Goal: Task Accomplishment & Management: Manage account settings

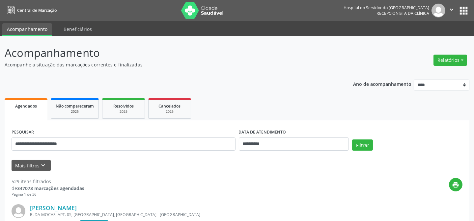
type input "**********"
click at [352, 140] on button "Filtrar" at bounding box center [362, 145] width 21 height 11
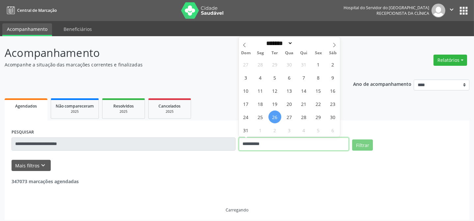
click at [192, 144] on div "**********" at bounding box center [237, 141] width 454 height 28
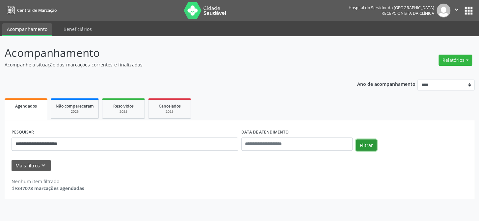
click at [362, 144] on button "Filtrar" at bounding box center [366, 145] width 21 height 11
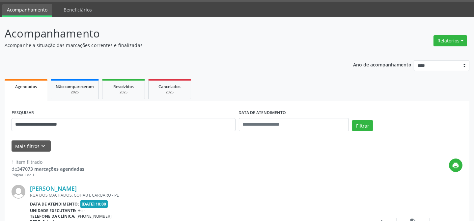
scroll to position [82, 0]
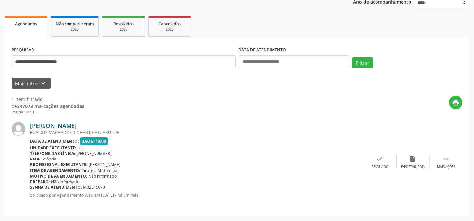
click at [69, 123] on link "[PERSON_NAME]" at bounding box center [53, 125] width 47 height 7
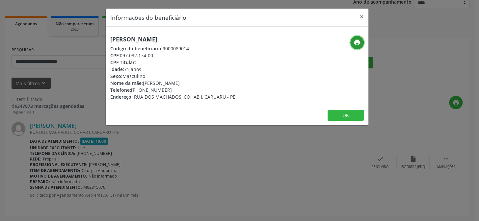
click at [355, 41] on icon "print" at bounding box center [357, 42] width 7 height 7
click at [362, 18] on button "×" at bounding box center [361, 17] width 13 height 16
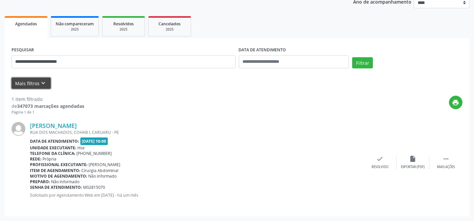
click at [27, 85] on button "Mais filtros keyboard_arrow_down" at bounding box center [31, 84] width 39 height 12
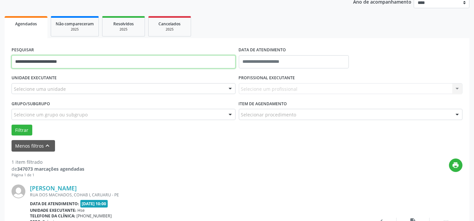
drag, startPoint x: 45, startPoint y: 61, endPoint x: 0, endPoint y: 60, distance: 45.5
click at [0, 60] on div "**********" at bounding box center [237, 119] width 474 height 330
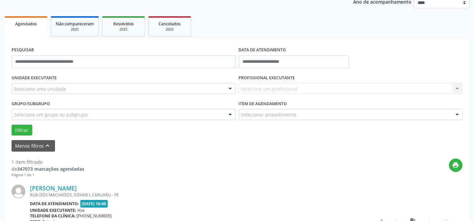
click at [59, 82] on div "UNIDADE EXECUTANTE Selecione uma unidade Todos as unidades Hse Nenhum resultado…" at bounding box center [123, 86] width 227 height 26
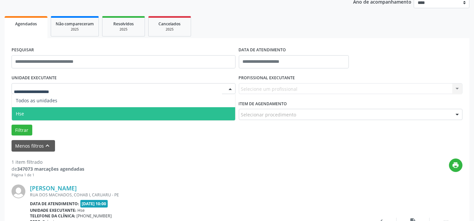
click at [62, 112] on span "Hse" at bounding box center [123, 113] width 223 height 13
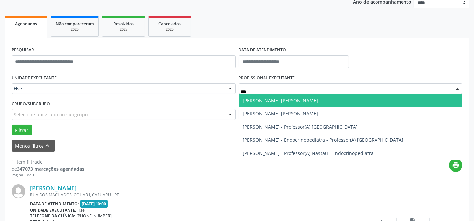
type input "****"
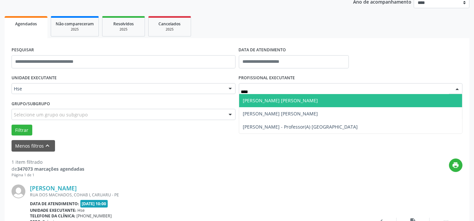
click at [256, 105] on span "[PERSON_NAME] [PERSON_NAME]" at bounding box center [350, 100] width 223 height 13
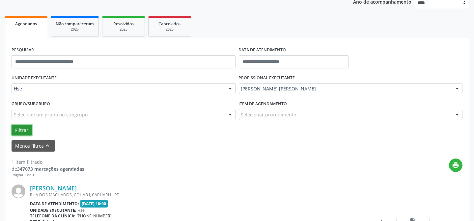
click at [23, 134] on button "Filtrar" at bounding box center [22, 130] width 21 height 11
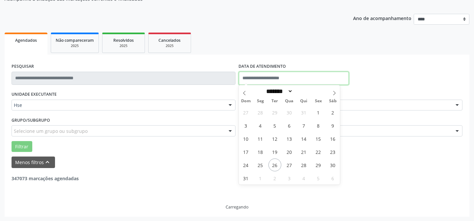
click at [280, 79] on input "text" at bounding box center [294, 78] width 110 height 13
click at [275, 168] on span "26" at bounding box center [274, 165] width 13 height 13
type input "**********"
click at [275, 168] on span "26" at bounding box center [274, 165] width 13 height 13
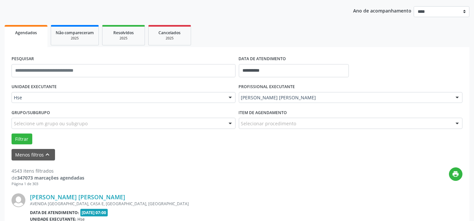
scroll to position [125, 0]
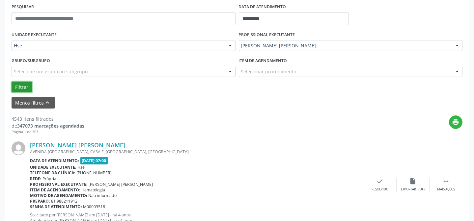
click at [30, 86] on button "Filtrar" at bounding box center [22, 87] width 21 height 11
click at [376, 191] on div "Resolvido" at bounding box center [379, 189] width 17 height 5
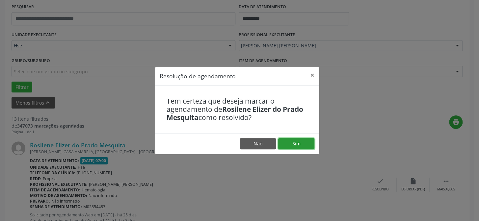
click at [310, 140] on button "Sim" at bounding box center [296, 143] width 36 height 11
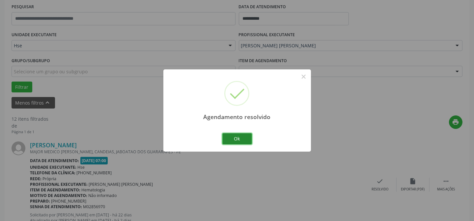
click at [230, 138] on button "Ok" at bounding box center [237, 138] width 30 height 11
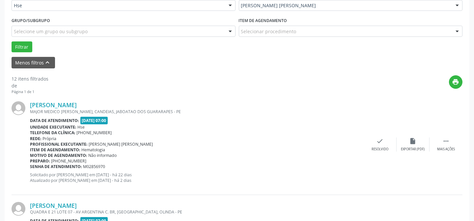
scroll to position [185, 0]
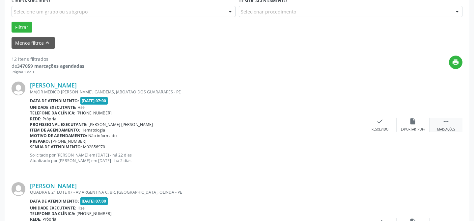
click at [447, 124] on icon "" at bounding box center [445, 121] width 7 height 7
click at [410, 127] on div "Não compareceu" at bounding box center [413, 129] width 28 height 5
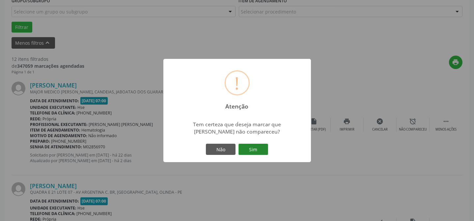
click at [258, 150] on button "Sim" at bounding box center [253, 149] width 30 height 11
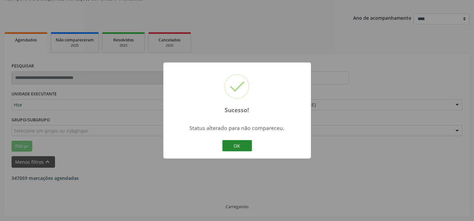
click at [232, 147] on button "OK" at bounding box center [237, 145] width 30 height 11
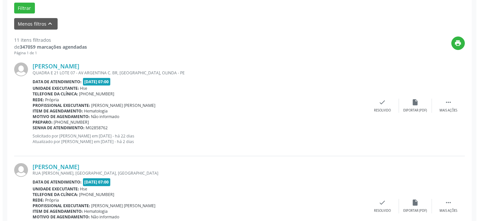
scroll to position [215, 0]
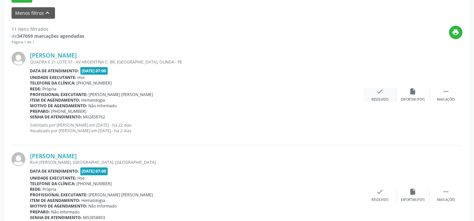
click at [368, 100] on div "check Resolvido" at bounding box center [379, 95] width 33 height 14
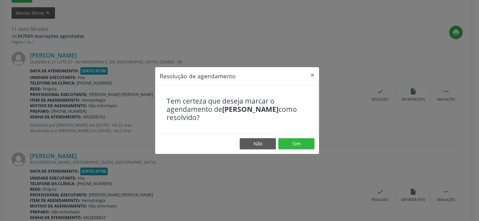
drag, startPoint x: 299, startPoint y: 154, endPoint x: 301, endPoint y: 145, distance: 10.1
click at [298, 154] on div "Resolução de agendamento × Tem certeza que deseja marcar o agendamento de [PERS…" at bounding box center [239, 110] width 479 height 221
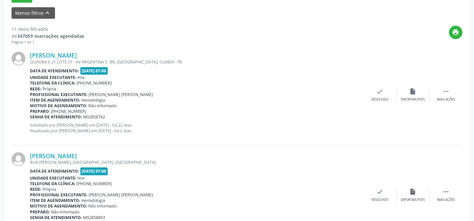
click at [302, 142] on div "[PERSON_NAME] [STREET_ADDRESS] BR, [GEOGRAPHIC_DATA], OLINDA - PE Data de atend…" at bounding box center [237, 95] width 451 height 100
click at [374, 96] on div "check Resolvido" at bounding box center [379, 95] width 33 height 14
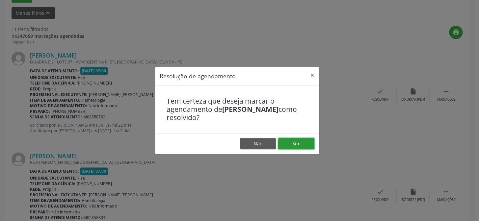
click at [290, 142] on button "Sim" at bounding box center [296, 143] width 36 height 11
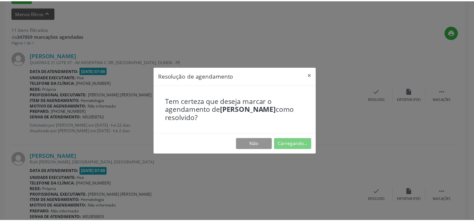
scroll to position [59, 0]
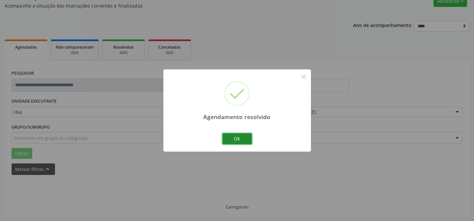
click at [234, 139] on button "Ok" at bounding box center [237, 138] width 30 height 11
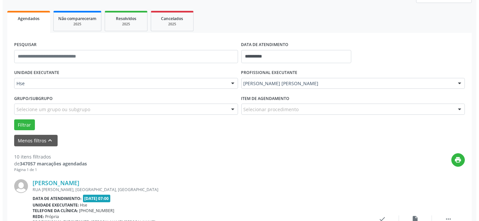
scroll to position [119, 0]
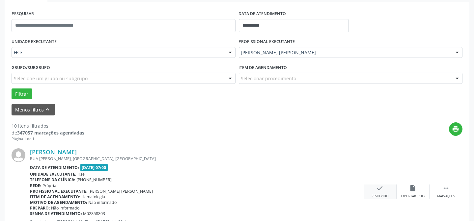
click at [382, 191] on icon "check" at bounding box center [379, 188] width 7 height 7
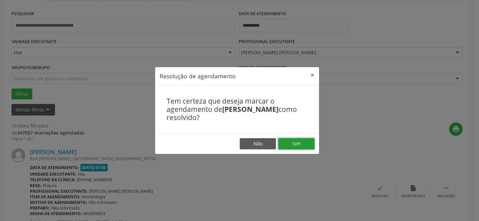
click at [304, 140] on button "Sim" at bounding box center [296, 143] width 36 height 11
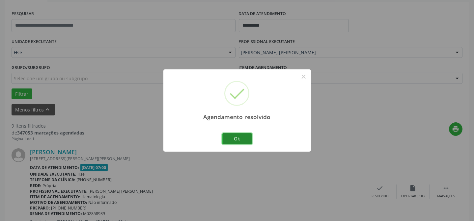
click at [238, 138] on button "Ok" at bounding box center [237, 138] width 30 height 11
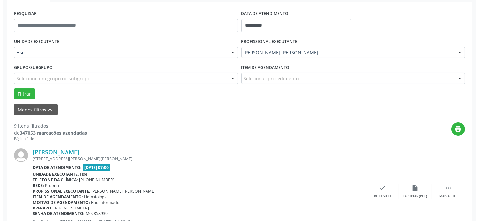
scroll to position [148, 0]
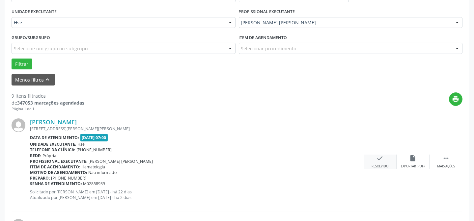
click at [382, 158] on icon "check" at bounding box center [379, 158] width 7 height 7
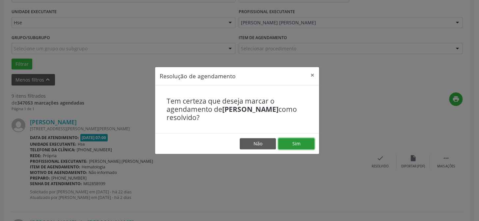
click at [299, 144] on button "Sim" at bounding box center [296, 143] width 36 height 11
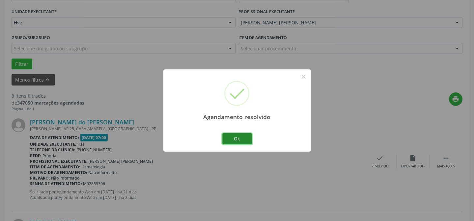
click at [246, 140] on button "Ok" at bounding box center [237, 138] width 30 height 11
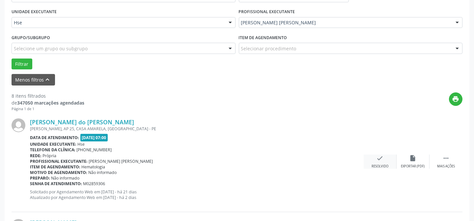
drag, startPoint x: 381, startPoint y: 162, endPoint x: 379, endPoint y: 159, distance: 4.0
click at [379, 159] on div "check Resolvido" at bounding box center [379, 162] width 33 height 14
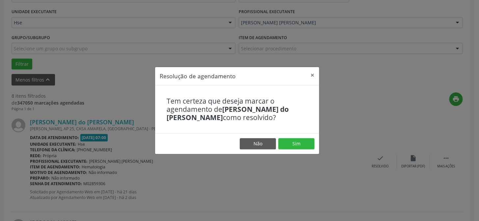
click at [287, 137] on footer "Não Sim" at bounding box center [237, 143] width 164 height 21
click at [289, 145] on button "Sim" at bounding box center [296, 143] width 36 height 11
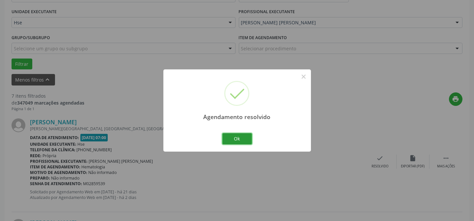
drag, startPoint x: 249, startPoint y: 136, endPoint x: 209, endPoint y: 134, distance: 39.9
click at [245, 135] on button "Ok" at bounding box center [237, 138] width 30 height 11
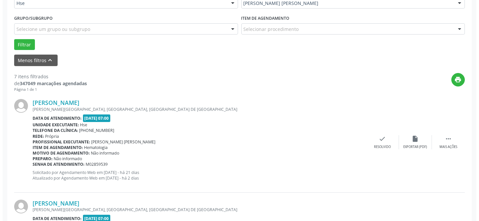
scroll to position [178, 0]
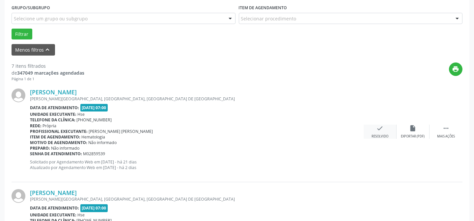
click at [373, 128] on div "check Resolvido" at bounding box center [379, 132] width 33 height 14
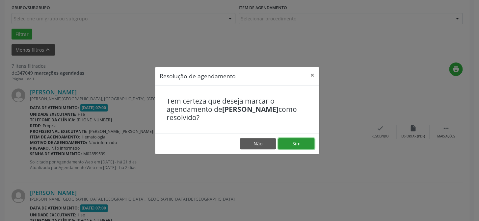
click at [298, 141] on button "Sim" at bounding box center [296, 143] width 36 height 11
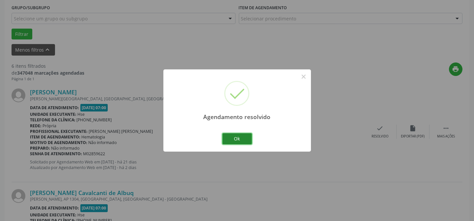
click at [238, 141] on button "Ok" at bounding box center [237, 138] width 30 height 11
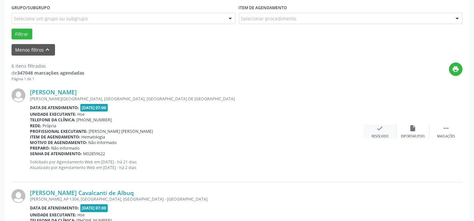
click at [376, 137] on div "Resolvido" at bounding box center [379, 136] width 17 height 5
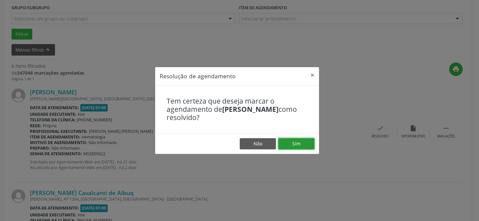
click at [309, 143] on button "Sim" at bounding box center [296, 143] width 36 height 11
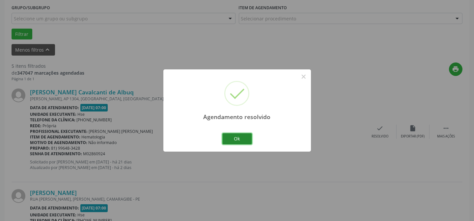
click at [237, 136] on button "Ok" at bounding box center [237, 138] width 30 height 11
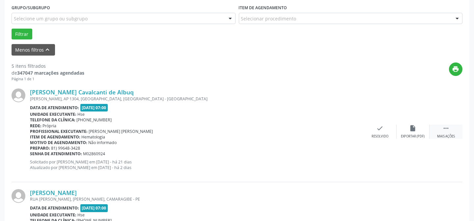
click at [450, 132] on div " Mais ações" at bounding box center [445, 132] width 33 height 14
click at [408, 132] on div "alarm_off Não compareceu" at bounding box center [412, 132] width 33 height 14
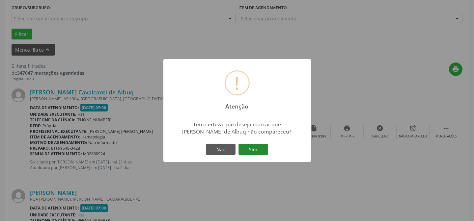
click at [263, 151] on button "Sim" at bounding box center [253, 149] width 30 height 11
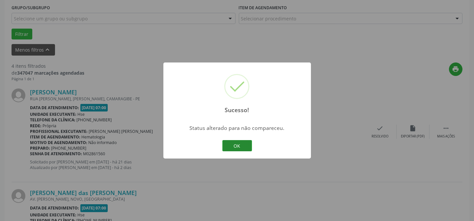
click at [237, 143] on button "OK" at bounding box center [237, 145] width 30 height 11
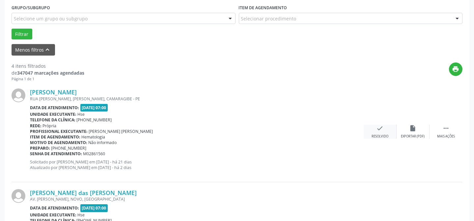
click at [380, 129] on icon "check" at bounding box center [379, 128] width 7 height 7
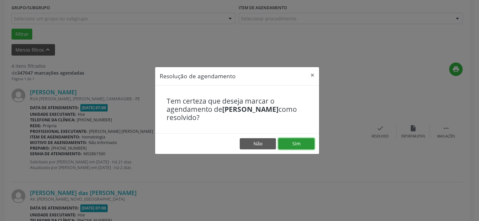
click at [292, 145] on button "Sim" at bounding box center [296, 143] width 36 height 11
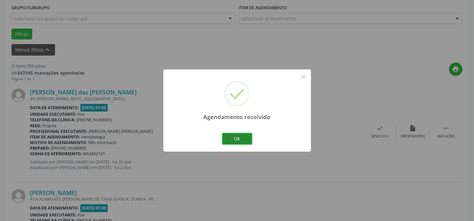
click at [233, 138] on button "Ok" at bounding box center [237, 138] width 30 height 11
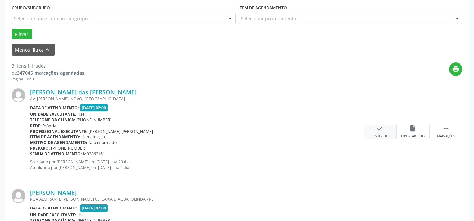
click at [379, 136] on div "Resolvido" at bounding box center [379, 136] width 17 height 5
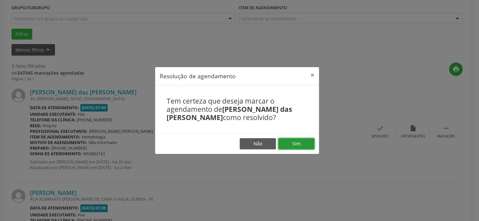
click at [293, 145] on button "Sim" at bounding box center [296, 143] width 36 height 11
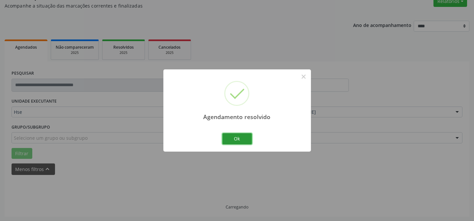
drag, startPoint x: 247, startPoint y: 141, endPoint x: 478, endPoint y: 141, distance: 231.7
click at [247, 141] on button "Ok" at bounding box center [237, 138] width 30 height 11
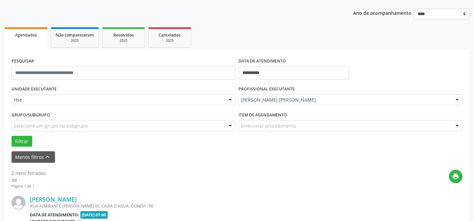
scroll to position [148, 0]
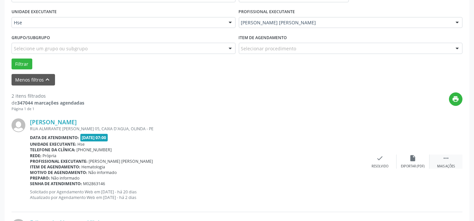
drag, startPoint x: 446, startPoint y: 164, endPoint x: 436, endPoint y: 165, distance: 9.6
click at [445, 164] on div "Mais ações" at bounding box center [446, 166] width 18 height 5
click at [405, 164] on div "Não compareceu" at bounding box center [413, 166] width 28 height 5
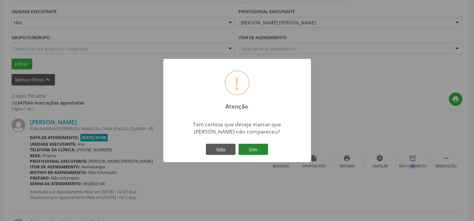
click at [255, 147] on button "Sim" at bounding box center [253, 149] width 30 height 11
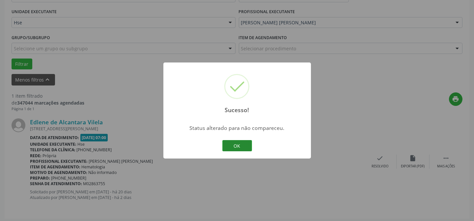
click at [239, 147] on button "OK" at bounding box center [237, 145] width 30 height 11
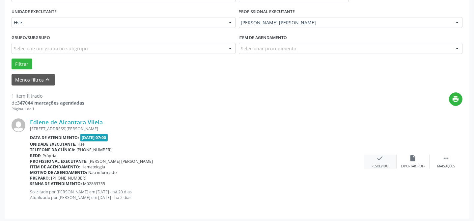
click at [378, 156] on icon "check" at bounding box center [379, 158] width 7 height 7
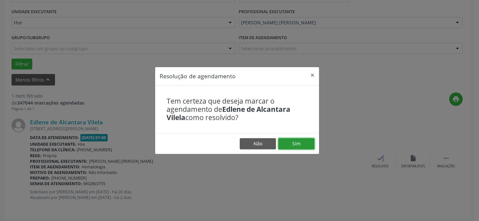
click at [305, 148] on button "Sim" at bounding box center [296, 143] width 36 height 11
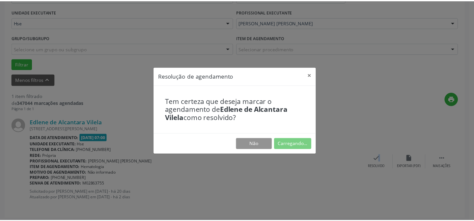
scroll to position [59, 0]
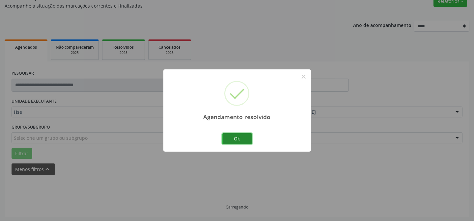
click at [232, 137] on button "Ok" at bounding box center [237, 138] width 30 height 11
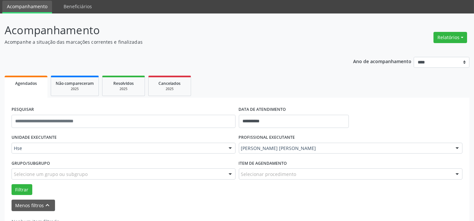
scroll to position [44, 0]
